Goal: Information Seeking & Learning: Find specific fact

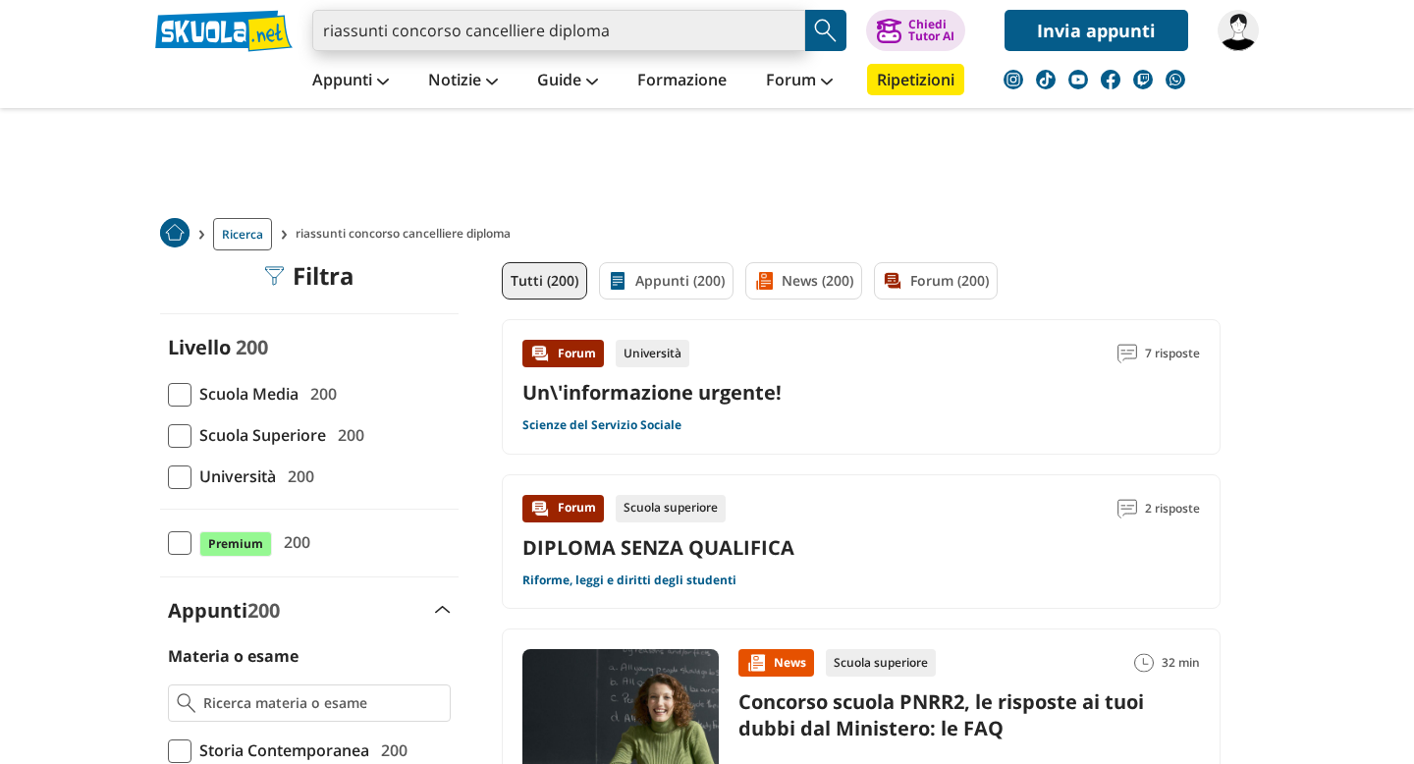
click at [623, 32] on input "riassunti concorso cancelliere diploma" at bounding box center [558, 30] width 493 height 41
click at [623, 32] on input "riassunti concorso cancelliere dipl" at bounding box center [558, 30] width 493 height 41
click at [609, 37] on input "riassunti concorso cancelliere dipl" at bounding box center [558, 30] width 493 height 41
click at [570, 26] on input "riassunti concorso cancelliere dipl" at bounding box center [558, 30] width 493 height 41
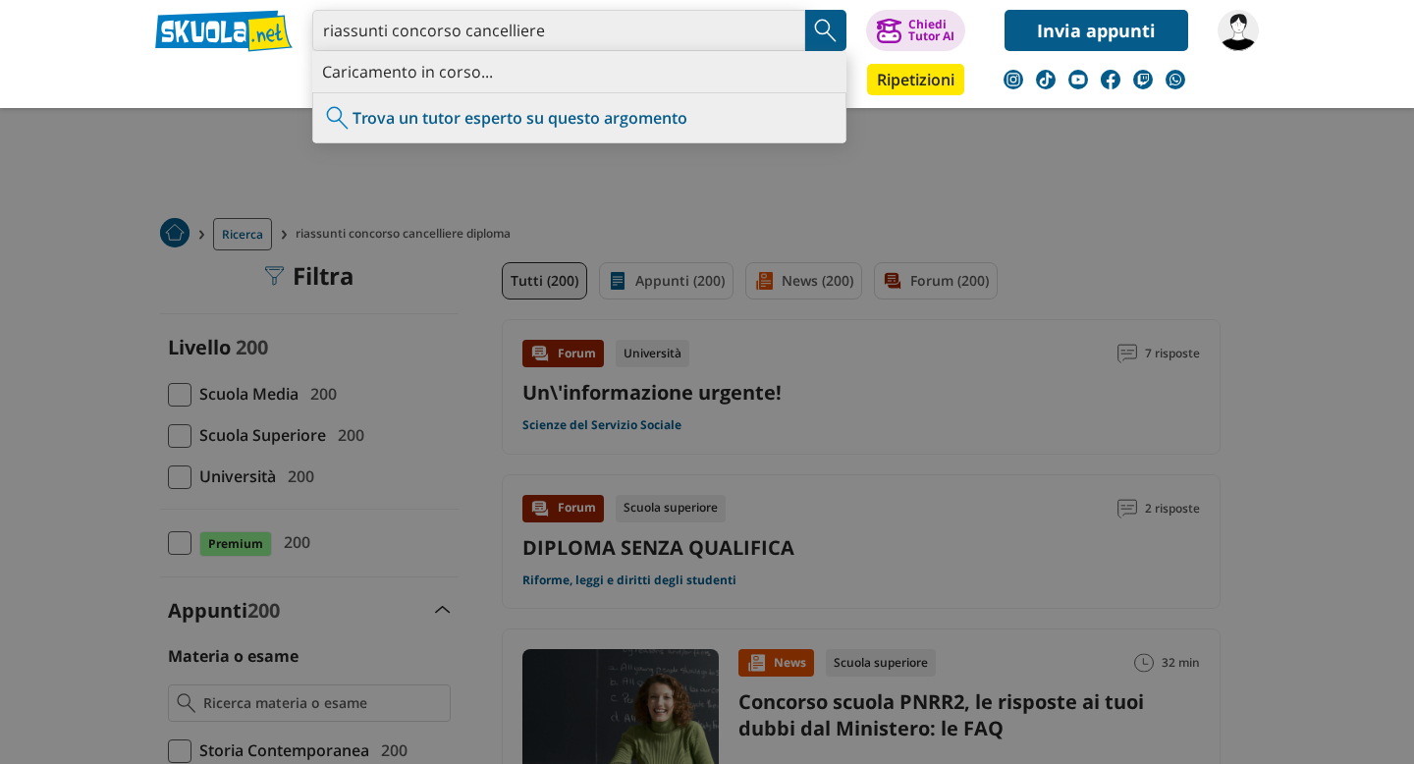
click at [619, 36] on input "riassunti concorso cancelliere" at bounding box center [558, 30] width 493 height 41
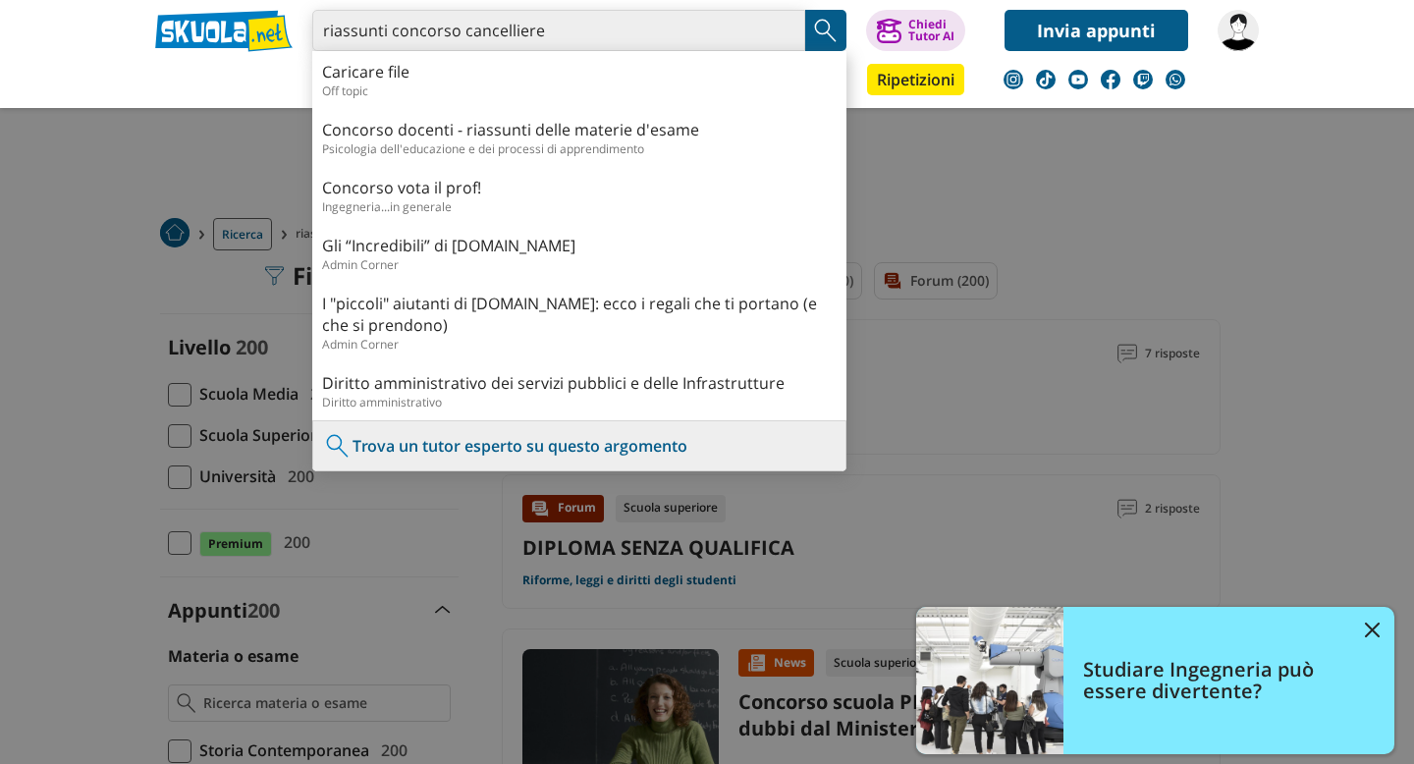
type input "riassunti concorso cancelliere"
click at [829, 35] on img "Search Button" at bounding box center [825, 30] width 29 height 29
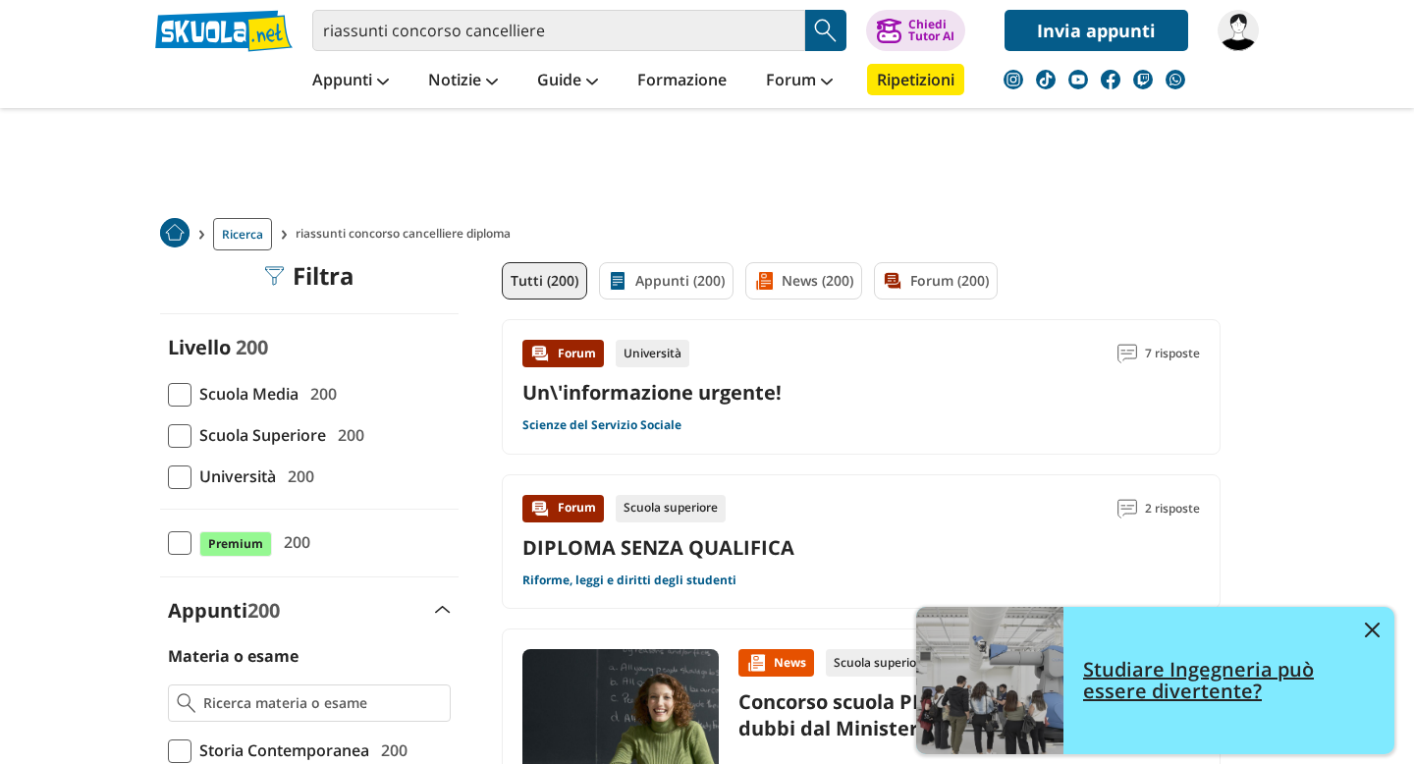
click at [1371, 628] on img at bounding box center [1372, 630] width 15 height 15
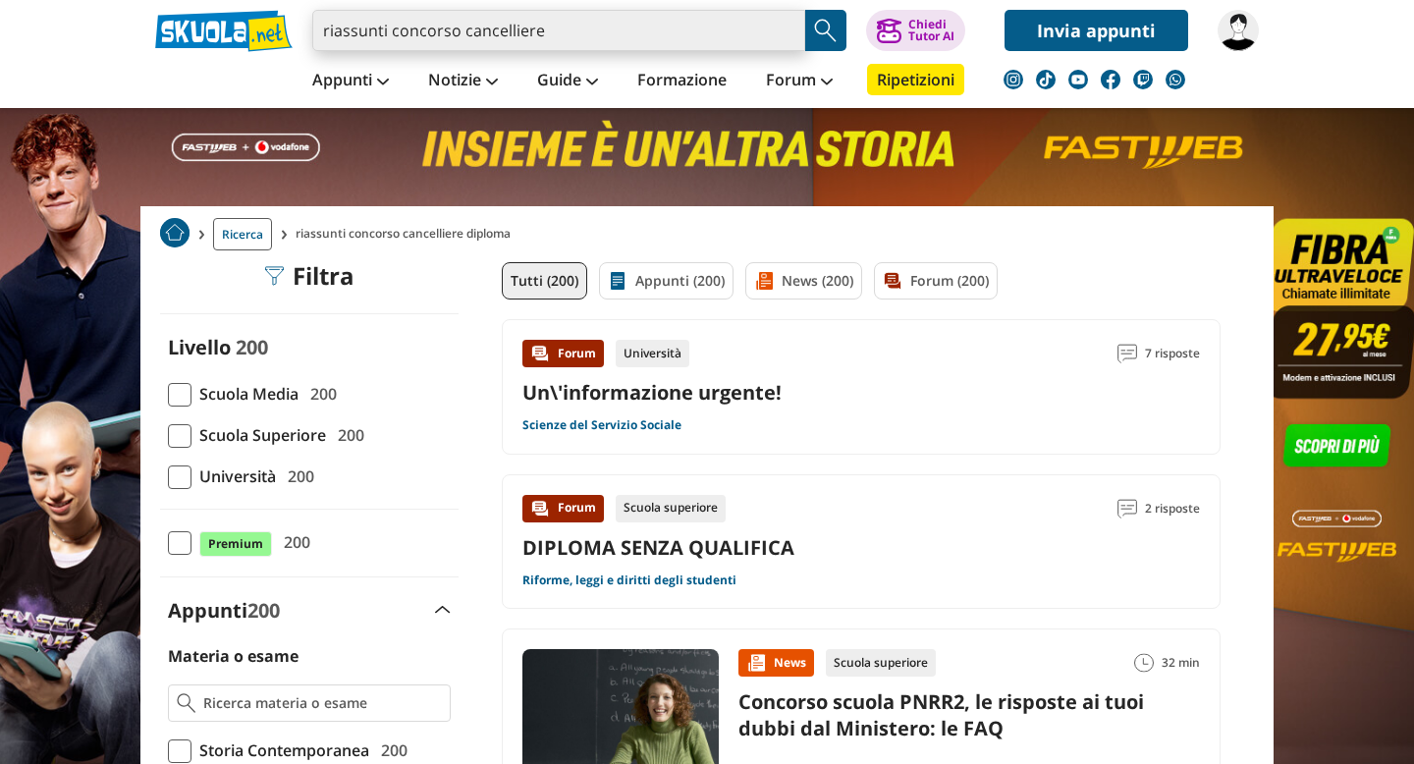
click at [769, 27] on input "riassunti concorso cancelliere" at bounding box center [558, 30] width 493 height 41
